Goal: Navigation & Orientation: Find specific page/section

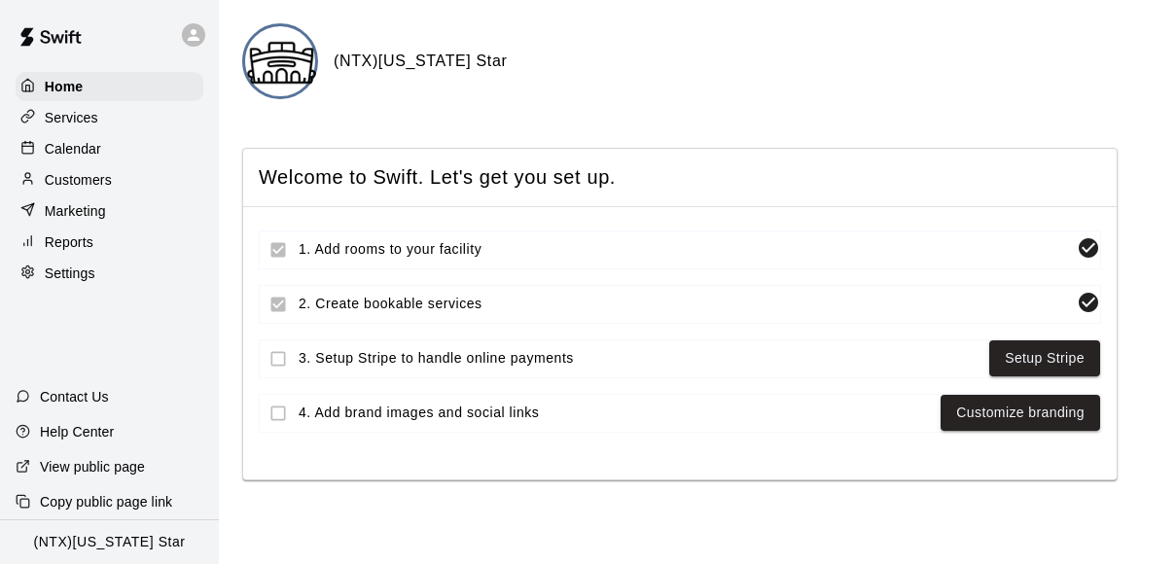
click at [99, 144] on p "Calendar" at bounding box center [73, 148] width 56 height 19
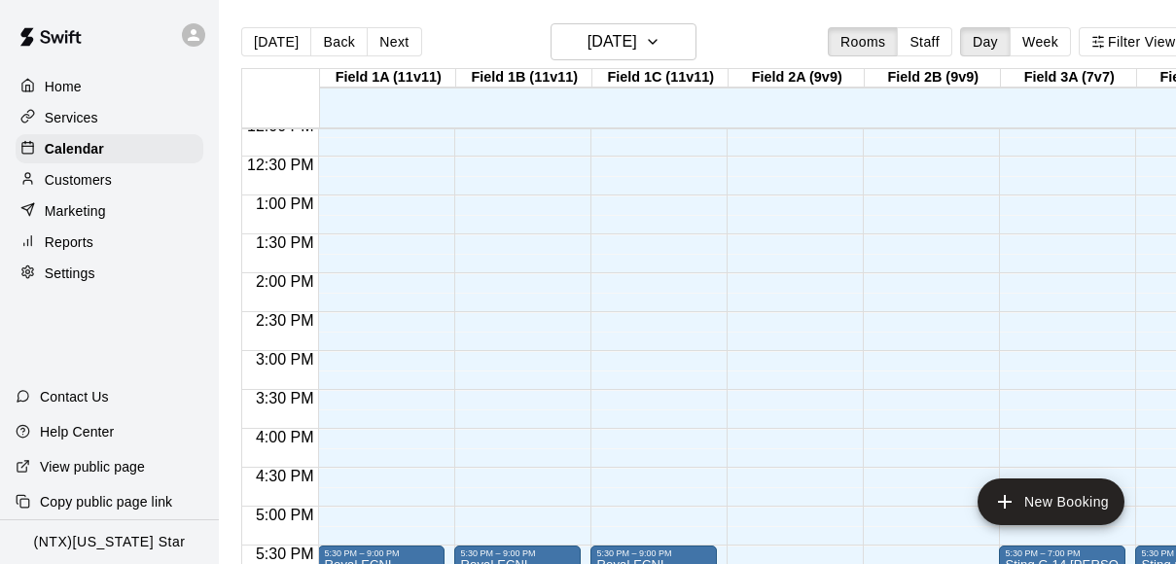
scroll to position [1001, 0]
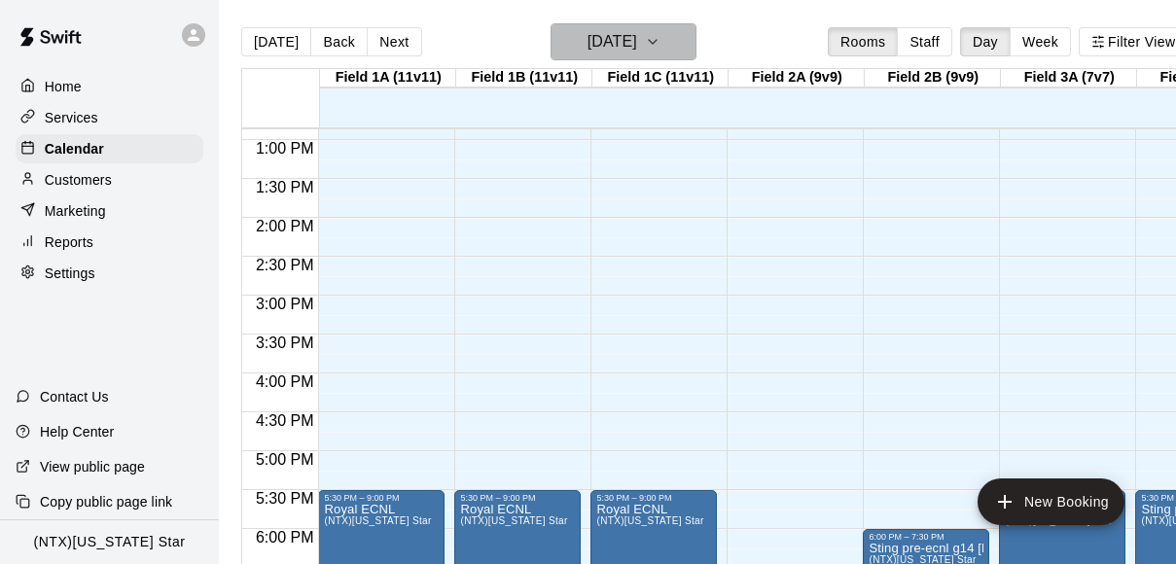
click at [693, 53] on button "[DATE]" at bounding box center [623, 41] width 146 height 37
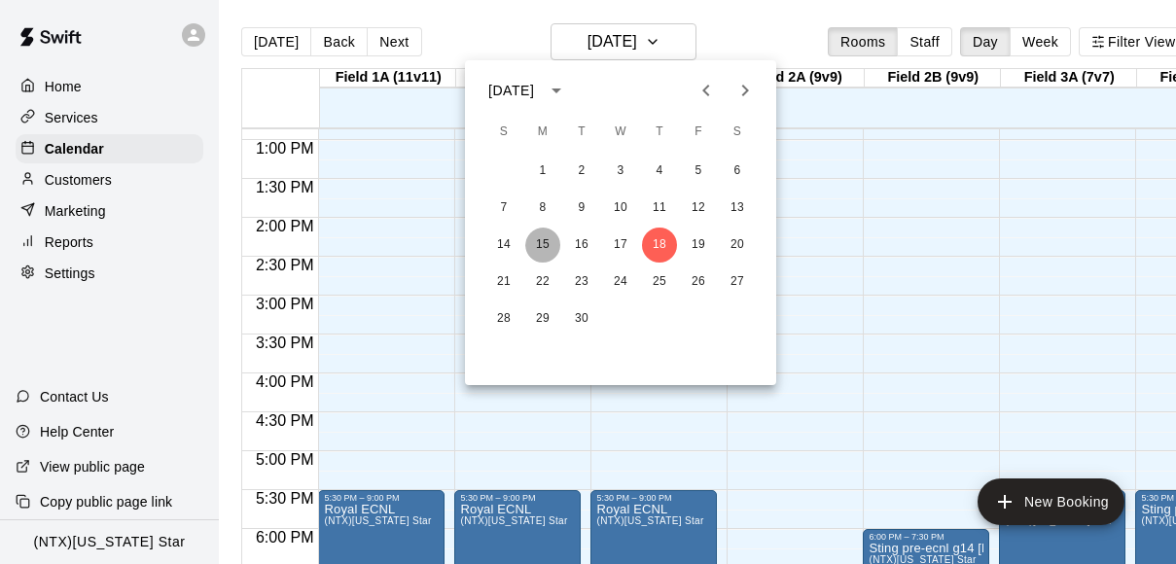
click at [548, 245] on button "15" at bounding box center [542, 245] width 35 height 35
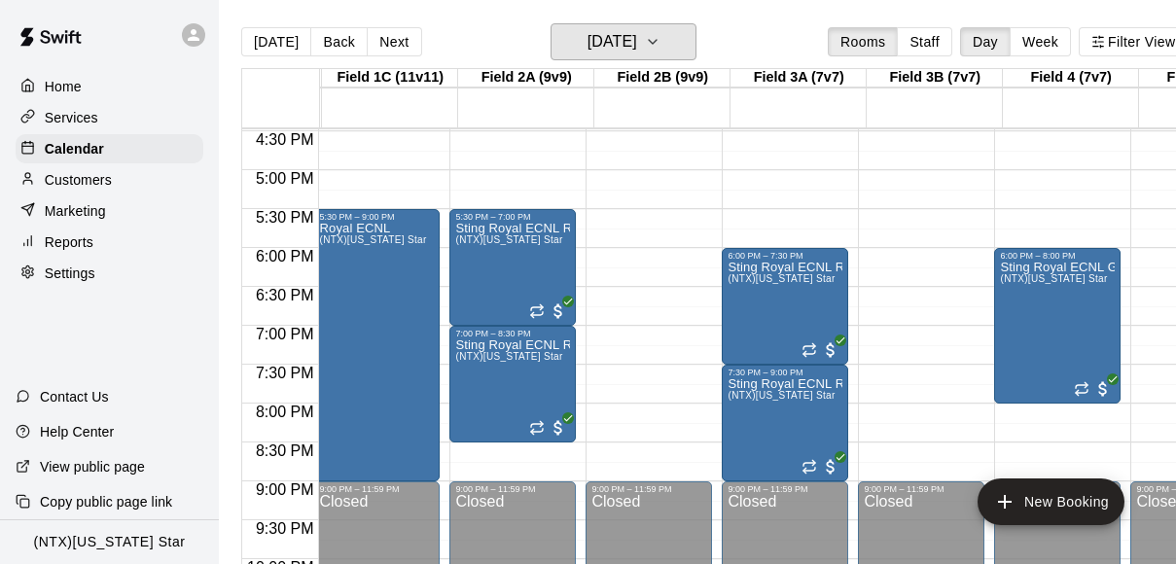
scroll to position [0, 277]
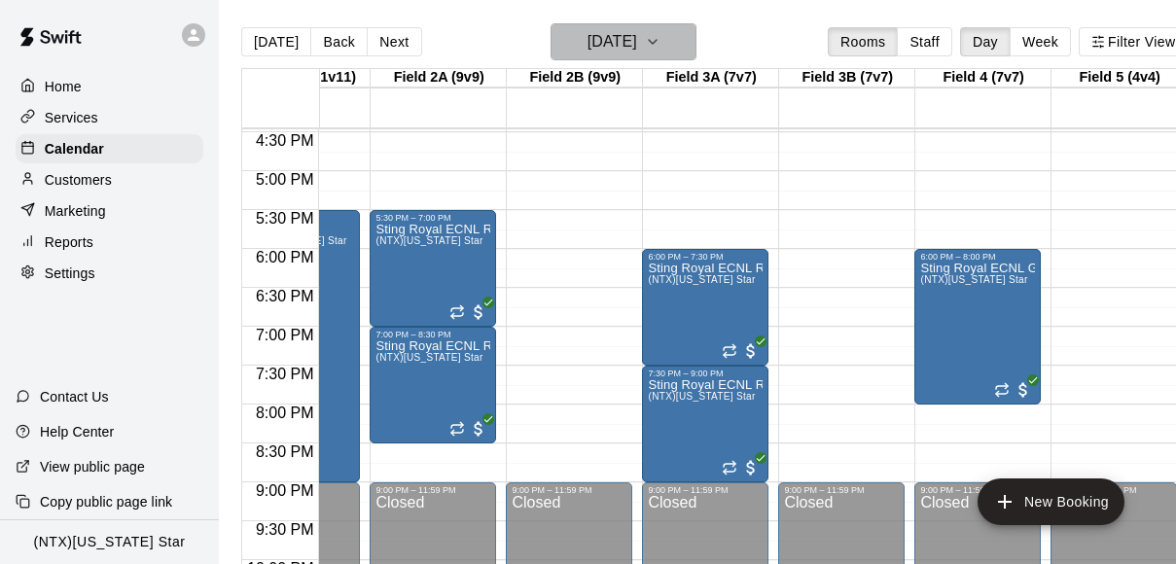
click at [660, 44] on icon "button" at bounding box center [653, 41] width 16 height 23
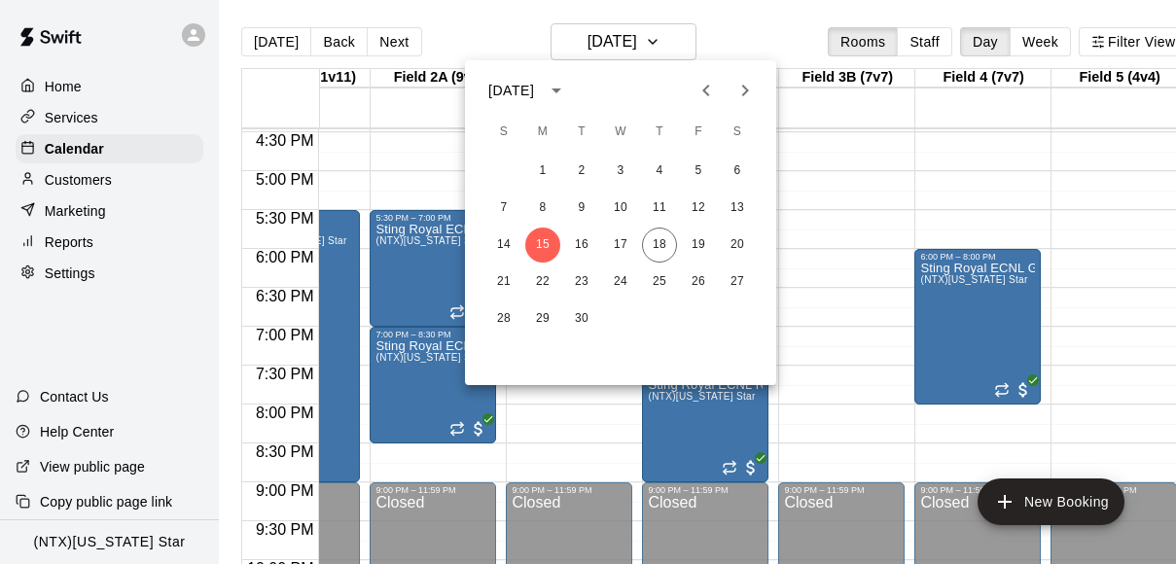
click at [676, 42] on div at bounding box center [588, 282] width 1176 height 564
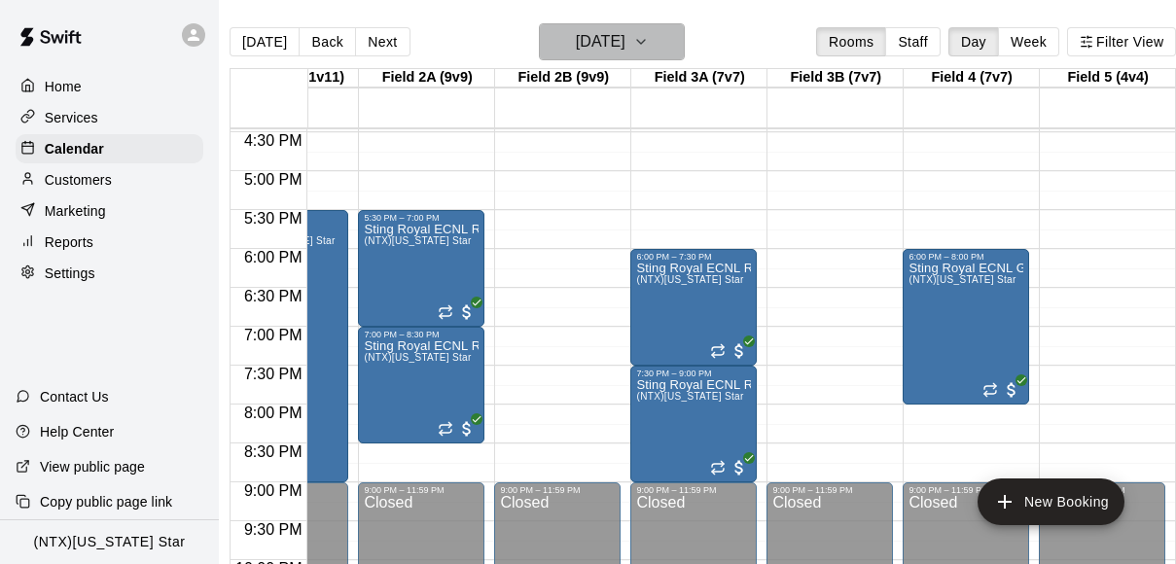
click at [649, 49] on icon "button" at bounding box center [641, 41] width 16 height 23
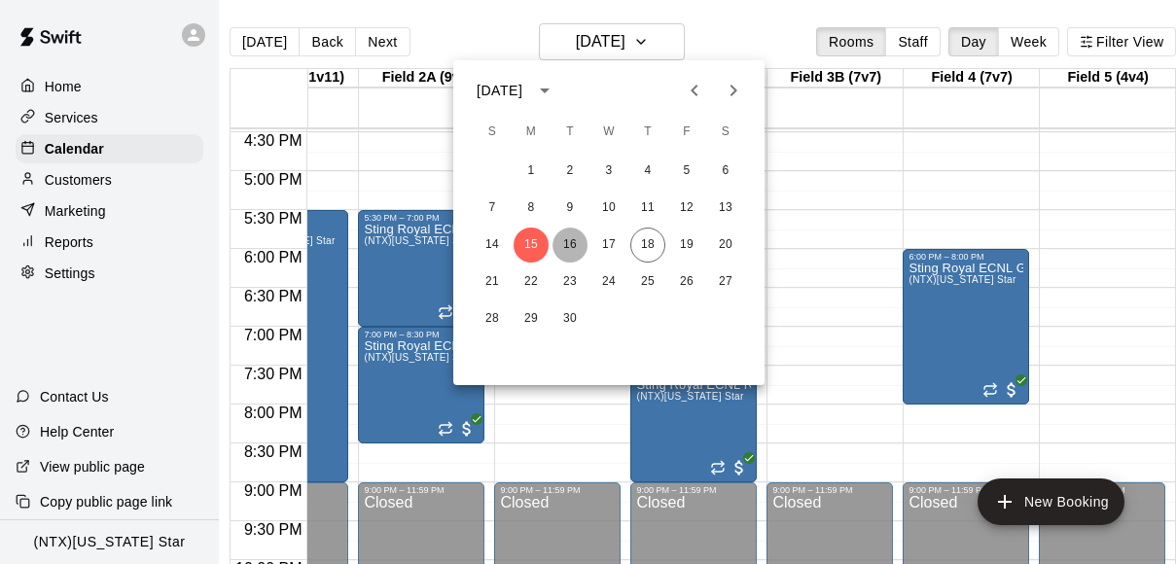
click at [570, 233] on button "16" at bounding box center [569, 245] width 35 height 35
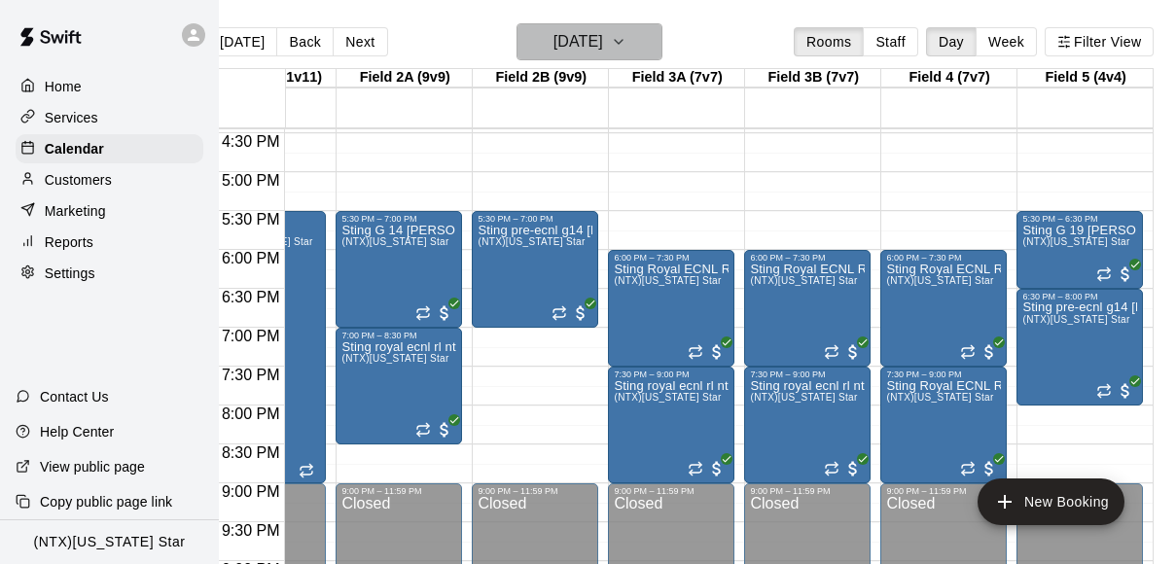
click at [626, 36] on icon "button" at bounding box center [619, 41] width 16 height 23
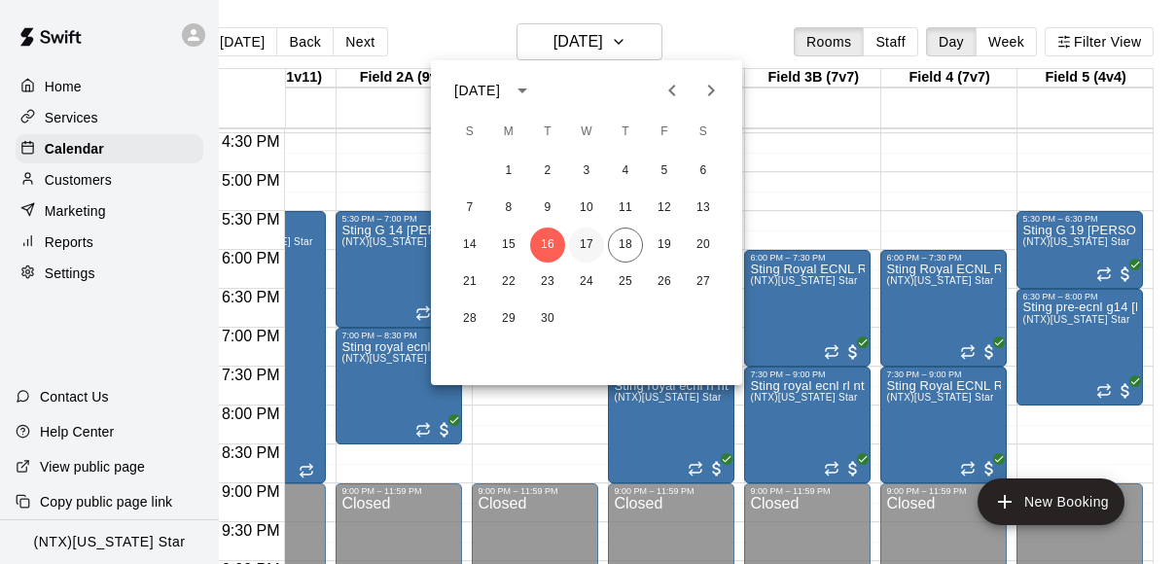
click at [589, 242] on button "17" at bounding box center [586, 245] width 35 height 35
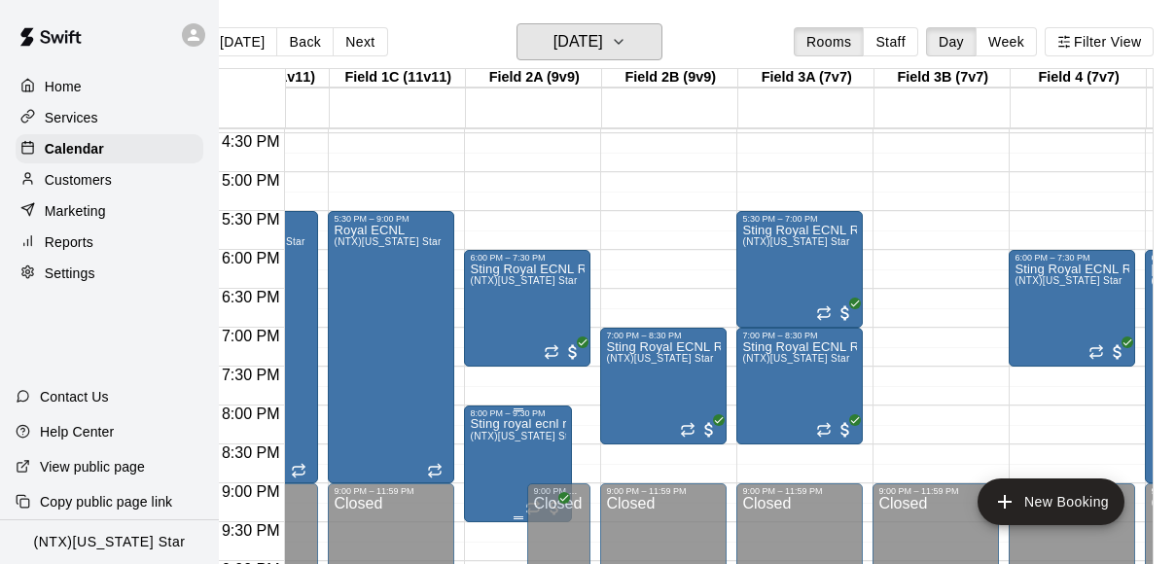
scroll to position [0, 235]
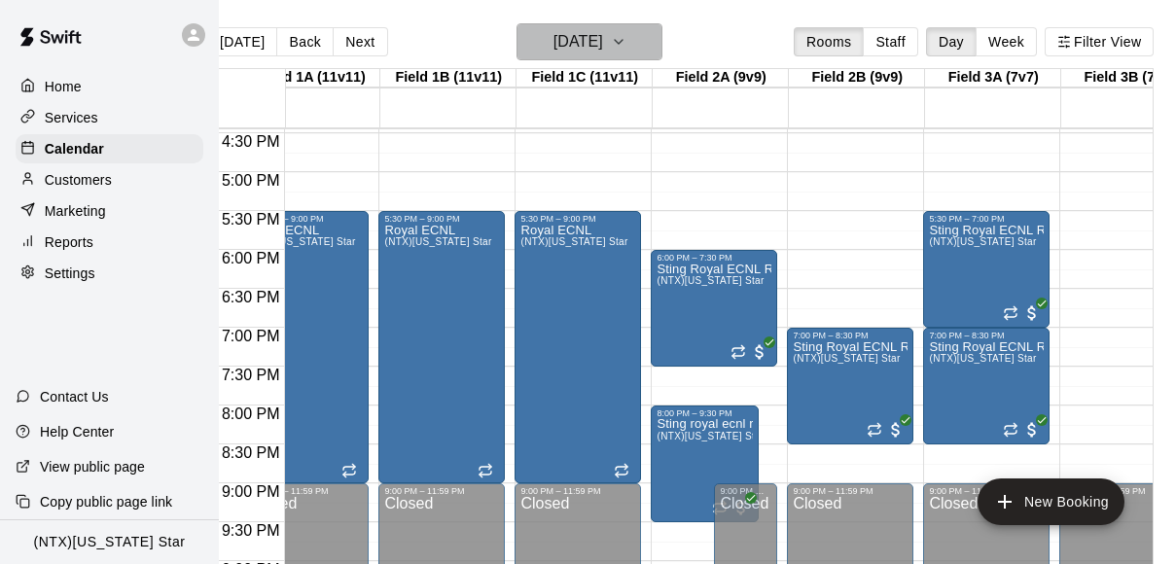
click at [626, 41] on icon "button" at bounding box center [619, 41] width 16 height 23
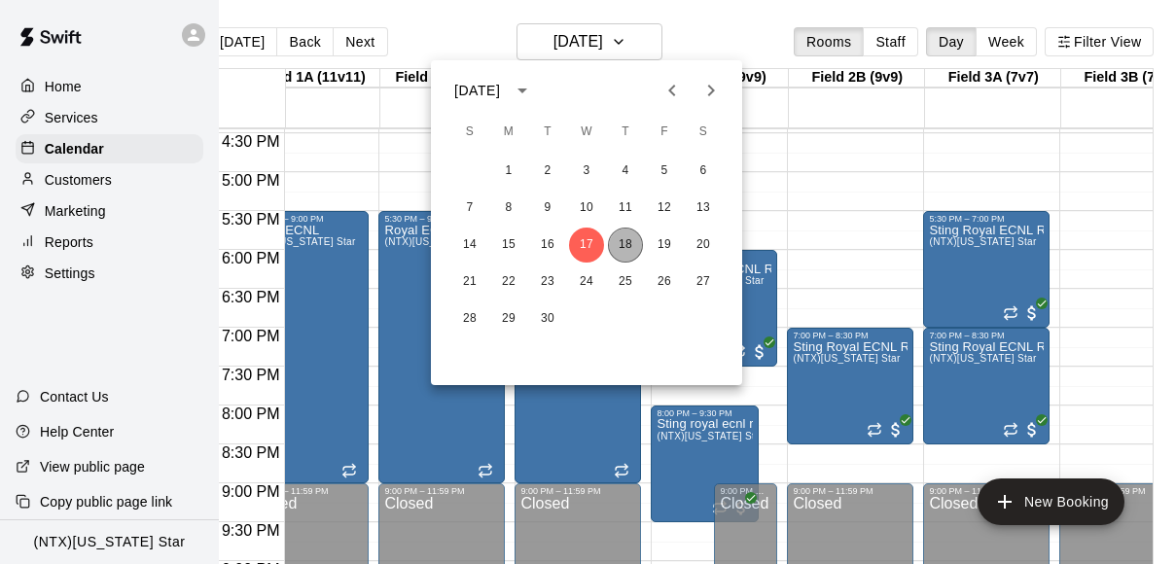
click at [631, 237] on button "18" at bounding box center [625, 245] width 35 height 35
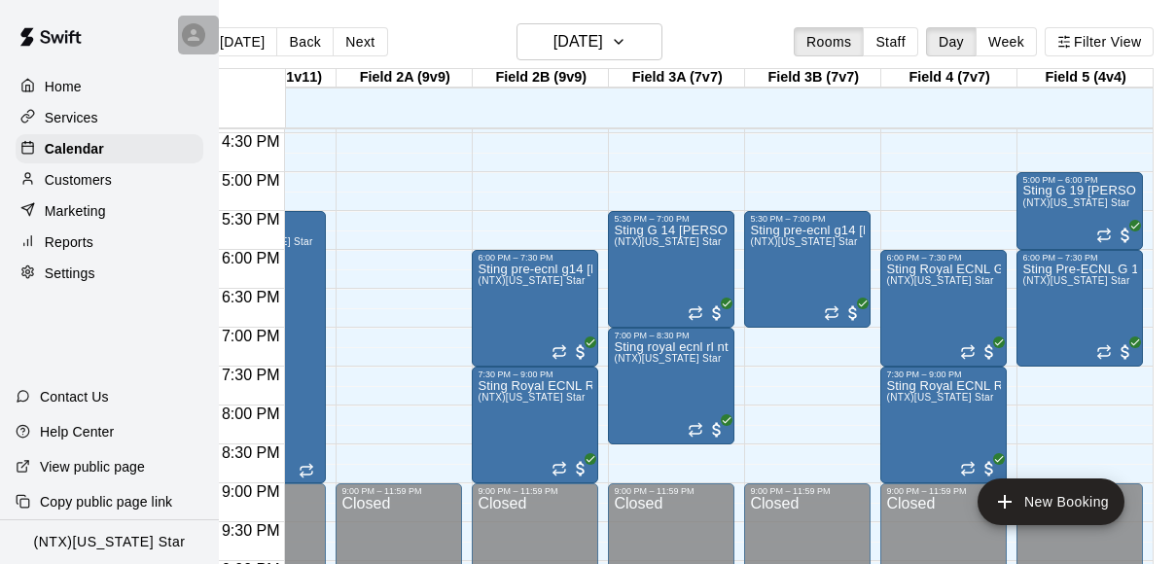
click at [188, 28] on icon at bounding box center [194, 35] width 18 height 18
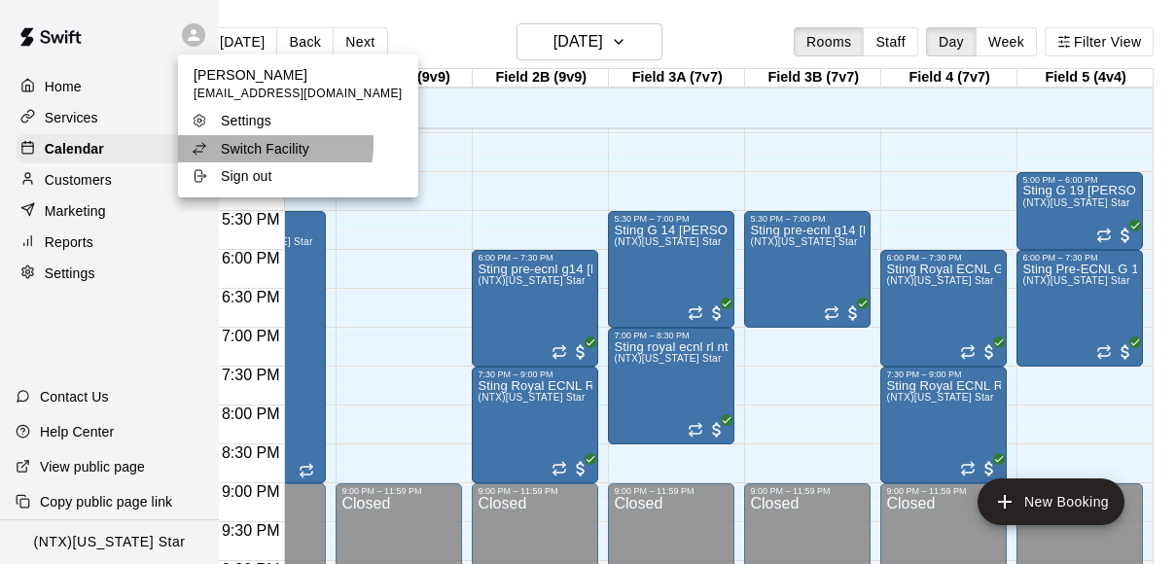
click at [261, 145] on p "Switch Facility" at bounding box center [265, 148] width 89 height 19
